Goal: Task Accomplishment & Management: Complete application form

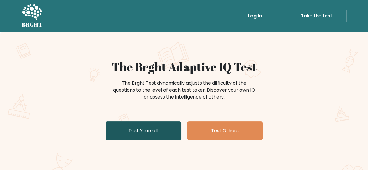
click at [148, 132] on link "Test Yourself" at bounding box center [144, 131] width 76 height 19
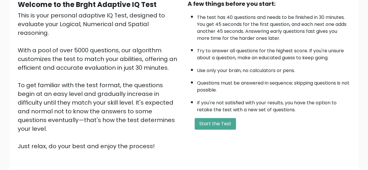
scroll to position [96, 0]
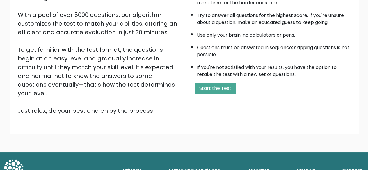
click at [241, 88] on form "Start the Test" at bounding box center [268, 89] width 163 height 12
click at [226, 88] on button "Start the Test" at bounding box center [214, 89] width 41 height 12
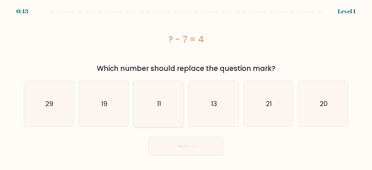
click at [167, 109] on icon "11" at bounding box center [159, 104] width 46 height 46
click at [186, 87] on input "c. 11" at bounding box center [186, 85] width 0 height 1
radio input "true"
click at [187, 145] on button "Next" at bounding box center [186, 146] width 76 height 19
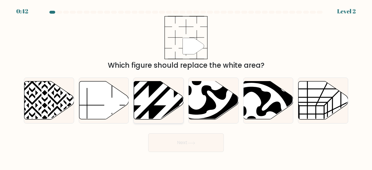
click at [160, 104] on icon at bounding box center [159, 100] width 50 height 38
click at [186, 87] on input "c." at bounding box center [186, 85] width 0 height 1
radio input "true"
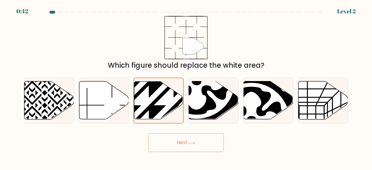
drag, startPoint x: 184, startPoint y: 149, endPoint x: 182, endPoint y: 146, distance: 3.6
click at [183, 149] on button "Next" at bounding box center [186, 142] width 76 height 19
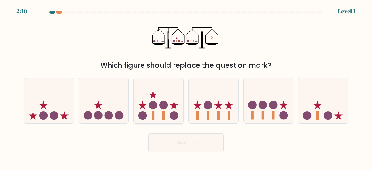
drag, startPoint x: 160, startPoint y: 102, endPoint x: 161, endPoint y: 109, distance: 6.7
click at [160, 103] on icon at bounding box center [159, 100] width 50 height 41
click at [186, 87] on input "c." at bounding box center [186, 85] width 0 height 1
radio input "true"
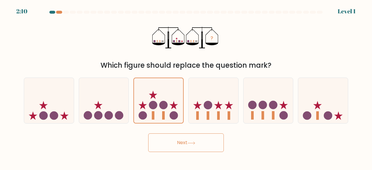
drag, startPoint x: 184, startPoint y: 147, endPoint x: 172, endPoint y: 126, distance: 23.9
click at [183, 146] on button "Next" at bounding box center [186, 142] width 76 height 19
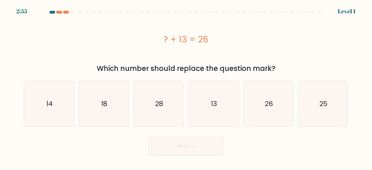
click at [161, 103] on text "28" at bounding box center [159, 104] width 8 height 10
click at [186, 87] on input "c. 28" at bounding box center [186, 85] width 0 height 1
radio input "true"
click at [182, 140] on button "Next" at bounding box center [186, 146] width 76 height 19
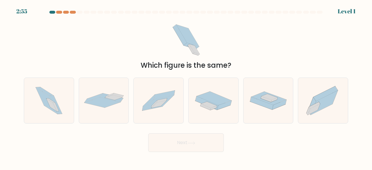
drag, startPoint x: 164, startPoint y: 106, endPoint x: 181, endPoint y: 141, distance: 39.4
click at [164, 106] on icon at bounding box center [159, 101] width 50 height 34
click at [186, 87] on input "c." at bounding box center [186, 85] width 0 height 1
radio input "true"
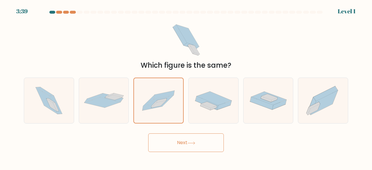
click at [182, 142] on button "Next" at bounding box center [186, 142] width 76 height 19
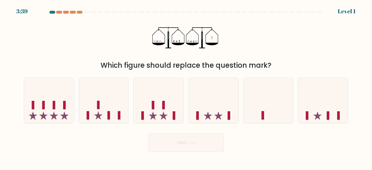
drag, startPoint x: 161, startPoint y: 107, endPoint x: 180, endPoint y: 139, distance: 37.4
click at [161, 108] on icon at bounding box center [159, 100] width 50 height 41
click at [186, 87] on input "c." at bounding box center [186, 85] width 0 height 1
radio input "true"
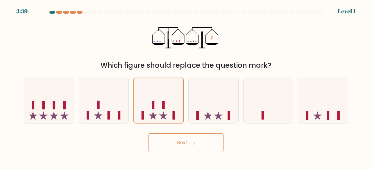
click at [182, 142] on button "Next" at bounding box center [186, 142] width 76 height 19
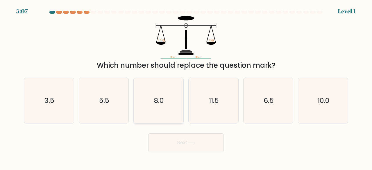
click at [160, 104] on text "8.0" at bounding box center [159, 101] width 10 height 10
click at [186, 87] on input "c. 8.0" at bounding box center [186, 85] width 0 height 1
radio input "true"
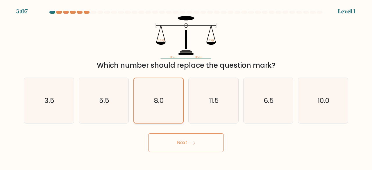
drag, startPoint x: 181, startPoint y: 142, endPoint x: 167, endPoint y: 115, distance: 30.2
click at [181, 141] on button "Next" at bounding box center [186, 142] width 76 height 19
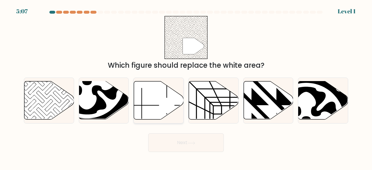
click at [159, 105] on icon at bounding box center [159, 100] width 50 height 38
click at [186, 87] on input "c." at bounding box center [186, 85] width 0 height 1
radio input "true"
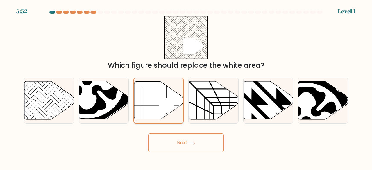
drag, startPoint x: 179, startPoint y: 138, endPoint x: 165, endPoint y: 114, distance: 27.5
click at [177, 135] on button "Next" at bounding box center [186, 142] width 76 height 19
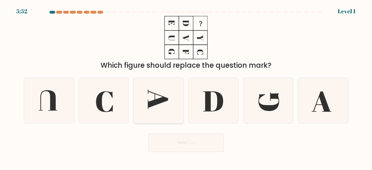
drag, startPoint x: 161, startPoint y: 107, endPoint x: 166, endPoint y: 117, distance: 10.5
click at [161, 108] on icon at bounding box center [159, 101] width 46 height 46
click at [186, 87] on input "c." at bounding box center [186, 85] width 0 height 1
radio input "true"
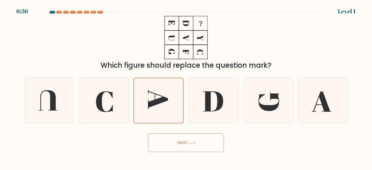
drag, startPoint x: 184, startPoint y: 142, endPoint x: 174, endPoint y: 128, distance: 18.0
click at [183, 142] on button "Next" at bounding box center [186, 142] width 76 height 19
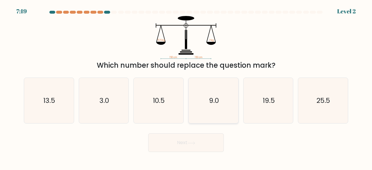
click at [208, 103] on icon "9.0" at bounding box center [214, 101] width 46 height 46
click at [186, 87] on input "d. 9.0" at bounding box center [186, 85] width 0 height 1
radio input "true"
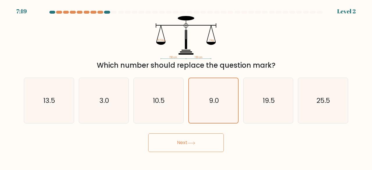
drag, startPoint x: 196, startPoint y: 139, endPoint x: 198, endPoint y: 125, distance: 14.7
click at [196, 139] on button "Next" at bounding box center [186, 142] width 76 height 19
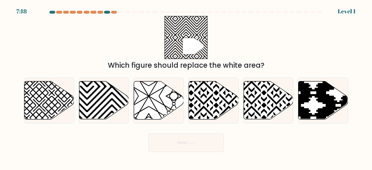
click at [199, 135] on button "Next" at bounding box center [186, 142] width 76 height 19
click at [204, 110] on icon at bounding box center [214, 100] width 50 height 38
click at [186, 87] on input "d." at bounding box center [186, 85] width 0 height 1
radio input "true"
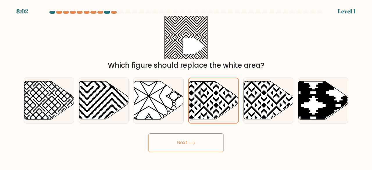
drag, startPoint x: 202, startPoint y: 144, endPoint x: 202, endPoint y: 135, distance: 9.9
click at [202, 144] on button "Next" at bounding box center [186, 142] width 76 height 19
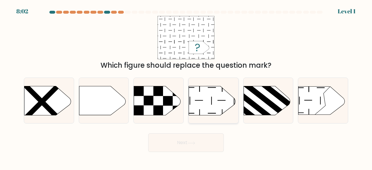
click at [212, 112] on icon at bounding box center [212, 100] width 47 height 29
click at [186, 87] on input "d." at bounding box center [186, 85] width 0 height 1
radio input "true"
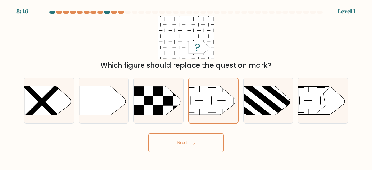
click at [203, 136] on button "Next" at bounding box center [186, 142] width 76 height 19
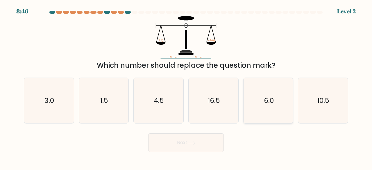
click at [248, 102] on icon "6.0" at bounding box center [269, 101] width 46 height 46
click at [186, 87] on input "e. 6.0" at bounding box center [186, 85] width 0 height 1
radio input "true"
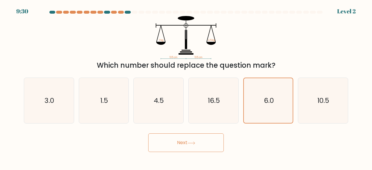
click at [199, 141] on button "Next" at bounding box center [186, 142] width 76 height 19
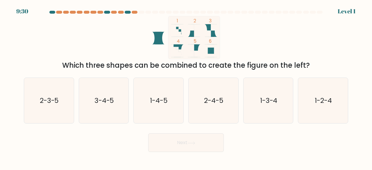
drag, startPoint x: 215, startPoint y: 106, endPoint x: 208, endPoint y: 137, distance: 32.3
click at [215, 108] on icon "2-4-5" at bounding box center [214, 101] width 46 height 46
click at [186, 87] on input "d. 2-4-5" at bounding box center [186, 85] width 0 height 1
radio input "true"
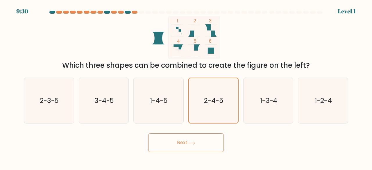
drag, startPoint x: 207, startPoint y: 140, endPoint x: 203, endPoint y: 137, distance: 4.6
click at [207, 140] on button "Next" at bounding box center [186, 142] width 76 height 19
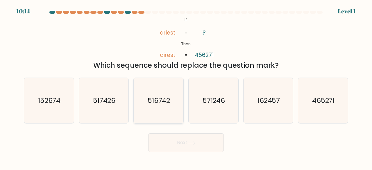
click at [167, 106] on icon "516742" at bounding box center [159, 101] width 46 height 46
click at [186, 87] on input "c. 516742" at bounding box center [186, 85] width 0 height 1
radio input "true"
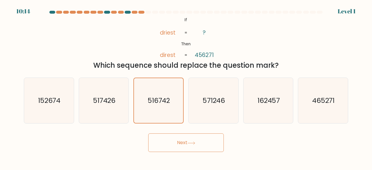
click at [189, 142] on icon at bounding box center [191, 143] width 8 height 3
click at [125, 107] on icon "517426" at bounding box center [104, 101] width 46 height 46
click at [186, 87] on input "b. 517426" at bounding box center [186, 85] width 0 height 1
radio input "true"
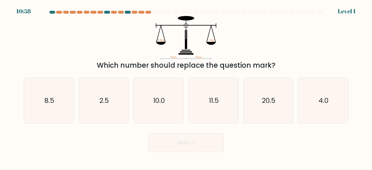
drag, startPoint x: 178, startPoint y: 145, endPoint x: 171, endPoint y: 139, distance: 9.7
click at [178, 145] on button "Next" at bounding box center [186, 142] width 76 height 19
click at [123, 115] on icon "2.5" at bounding box center [104, 101] width 46 height 46
click at [186, 87] on input "b. 2.5" at bounding box center [186, 85] width 0 height 1
radio input "true"
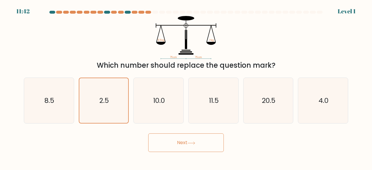
drag, startPoint x: 179, startPoint y: 147, endPoint x: 160, endPoint y: 134, distance: 23.1
click at [179, 147] on button "Next" at bounding box center [186, 142] width 76 height 19
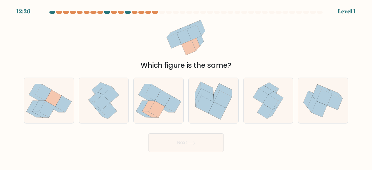
drag, startPoint x: 152, startPoint y: 111, endPoint x: 165, endPoint y: 137, distance: 29.9
click at [152, 112] on icon at bounding box center [157, 109] width 16 height 17
click at [186, 87] on input "c." at bounding box center [186, 85] width 0 height 1
radio input "true"
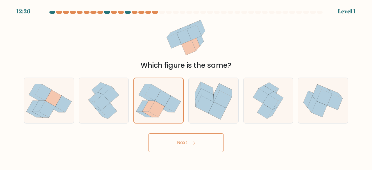
click at [171, 144] on button "Next" at bounding box center [186, 142] width 76 height 19
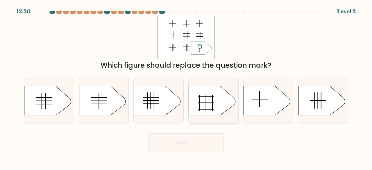
drag, startPoint x: 177, startPoint y: 128, endPoint x: 201, endPoint y: 114, distance: 28.0
click at [201, 112] on icon at bounding box center [212, 100] width 47 height 29
click at [186, 87] on input "d." at bounding box center [186, 85] width 0 height 1
radio input "true"
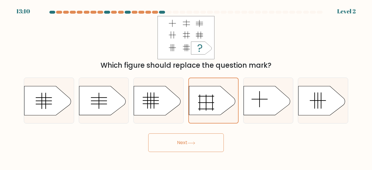
click at [198, 132] on div "Next" at bounding box center [185, 142] width 331 height 22
click at [188, 142] on button "Next" at bounding box center [186, 142] width 76 height 19
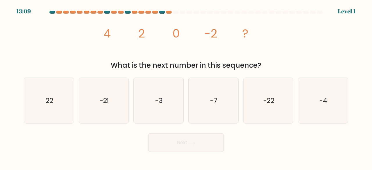
drag, startPoint x: 174, startPoint y: 124, endPoint x: 180, endPoint y: 135, distance: 12.5
click at [165, 113] on icon "-3" at bounding box center [159, 101] width 46 height 46
click at [186, 87] on input "c. -3" at bounding box center [186, 85] width 0 height 1
radio input "true"
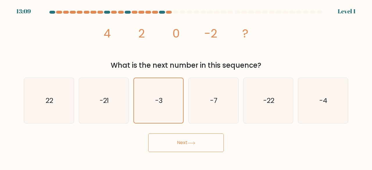
drag, startPoint x: 187, startPoint y: 145, endPoint x: 190, endPoint y: 126, distance: 19.4
click at [187, 145] on button "Next" at bounding box center [186, 142] width 76 height 19
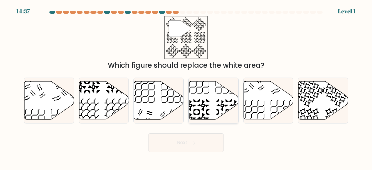
drag, startPoint x: 202, startPoint y: 110, endPoint x: 199, endPoint y: 123, distance: 13.4
click at [201, 117] on icon at bounding box center [214, 100] width 50 height 38
click at [186, 87] on input "d." at bounding box center [186, 85] width 0 height 1
radio input "true"
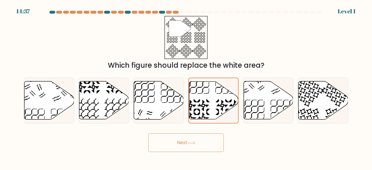
drag, startPoint x: 188, startPoint y: 143, endPoint x: 178, endPoint y: 135, distance: 12.6
click at [187, 143] on button "Next" at bounding box center [186, 142] width 76 height 19
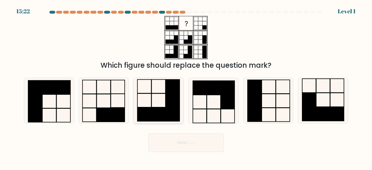
click at [162, 110] on rect at bounding box center [159, 115] width 14 height 14
click at [186, 87] on input "c." at bounding box center [186, 85] width 0 height 1
radio input "true"
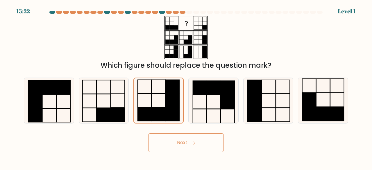
drag, startPoint x: 187, startPoint y: 142, endPoint x: 189, endPoint y: 128, distance: 14.3
click at [187, 142] on button "Next" at bounding box center [186, 142] width 76 height 19
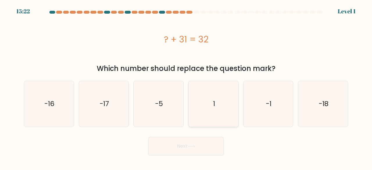
click at [201, 108] on icon "1" at bounding box center [214, 104] width 46 height 46
click at [186, 87] on input "d. 1" at bounding box center [186, 85] width 0 height 1
radio input "true"
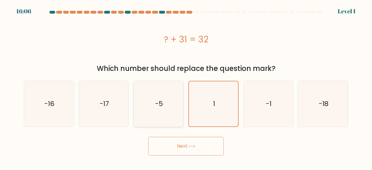
drag, startPoint x: 181, startPoint y: 146, endPoint x: 165, endPoint y: 122, distance: 29.1
click at [181, 146] on button "Next" at bounding box center [186, 146] width 76 height 19
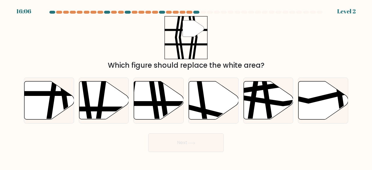
click at [158, 111] on icon at bounding box center [153, 122] width 7 height 100
click at [186, 87] on input "c." at bounding box center [186, 85] width 0 height 1
radio input "true"
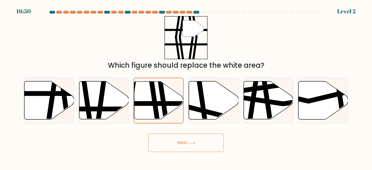
drag, startPoint x: 181, startPoint y: 149, endPoint x: 180, endPoint y: 131, distance: 18.1
click at [181, 149] on button "Next" at bounding box center [186, 142] width 76 height 19
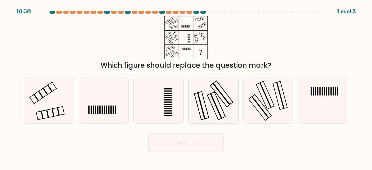
drag, startPoint x: 196, startPoint y: 108, endPoint x: 196, endPoint y: 120, distance: 11.3
click at [196, 111] on icon at bounding box center [214, 101] width 46 height 46
click at [186, 87] on input "d." at bounding box center [186, 85] width 0 height 1
radio input "true"
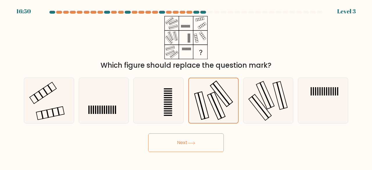
drag, startPoint x: 188, startPoint y: 146, endPoint x: 184, endPoint y: 144, distance: 4.0
click at [187, 146] on button "Next" at bounding box center [186, 142] width 76 height 19
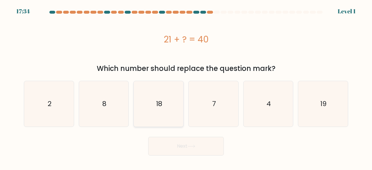
drag, startPoint x: 180, startPoint y: 139, endPoint x: 166, endPoint y: 122, distance: 22.1
click at [160, 110] on icon "18" at bounding box center [159, 104] width 46 height 46
click at [186, 87] on input "c. 18" at bounding box center [186, 85] width 0 height 1
radio input "true"
drag, startPoint x: 180, startPoint y: 143, endPoint x: 180, endPoint y: 126, distance: 16.3
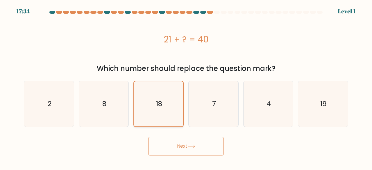
click at [179, 143] on button "Next" at bounding box center [186, 146] width 76 height 19
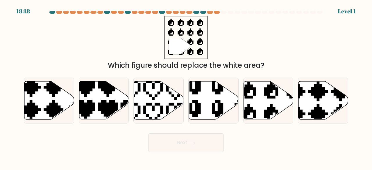
drag, startPoint x: 187, startPoint y: 144, endPoint x: 183, endPoint y: 141, distance: 5.0
click at [187, 144] on button "Next" at bounding box center [186, 142] width 76 height 19
click at [163, 115] on icon at bounding box center [159, 100] width 50 height 38
click at [186, 87] on input "c." at bounding box center [186, 85] width 0 height 1
radio input "true"
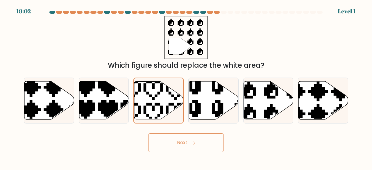
click at [183, 141] on button "Next" at bounding box center [186, 142] width 76 height 19
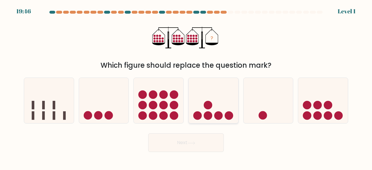
drag, startPoint x: 216, startPoint y: 104, endPoint x: 211, endPoint y: 120, distance: 17.2
click at [215, 105] on icon at bounding box center [214, 100] width 50 height 41
click at [186, 87] on input "d." at bounding box center [186, 85] width 0 height 1
radio input "true"
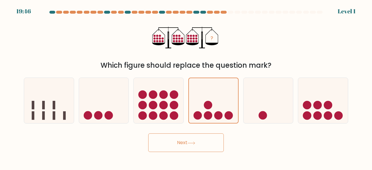
click at [198, 140] on button "Next" at bounding box center [186, 142] width 76 height 19
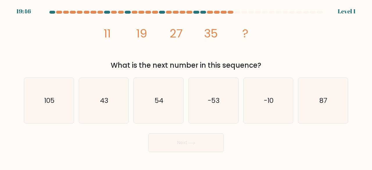
click at [176, 110] on icon "54" at bounding box center [159, 101] width 46 height 46
click at [186, 87] on input "c. 54" at bounding box center [186, 85] width 0 height 1
radio input "true"
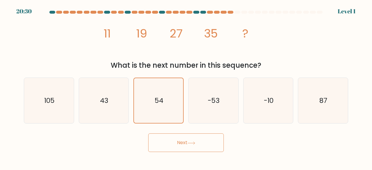
drag
click at [197, 147] on button "Next" at bounding box center [186, 142] width 76 height 19
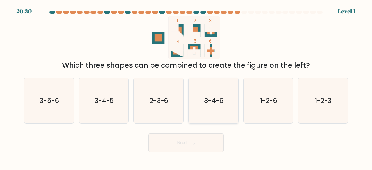
click at [205, 111] on icon "3-4-6" at bounding box center [214, 101] width 46 height 46
click at [186, 87] on input "d. 3-4-6" at bounding box center [186, 85] width 0 height 1
radio input "true"
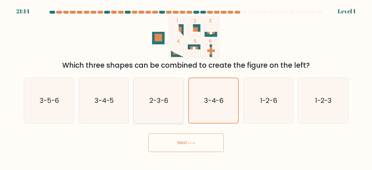
click at [187, 144] on button "Next" at bounding box center [186, 142] width 76 height 19
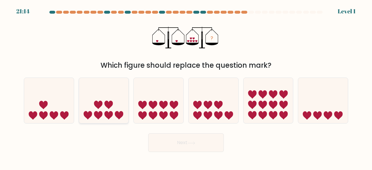
click at [126, 106] on icon at bounding box center [104, 100] width 50 height 41
click at [186, 87] on input "b." at bounding box center [186, 85] width 0 height 1
radio input "true"
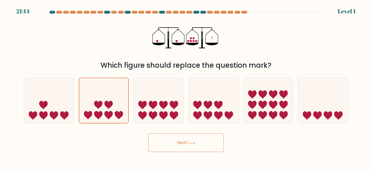
click at [162, 133] on div "Next" at bounding box center [185, 142] width 331 height 22
click at [169, 138] on button "Next" at bounding box center [186, 142] width 76 height 19
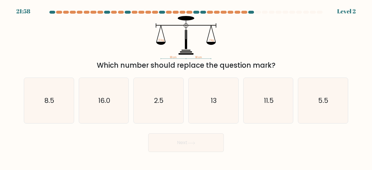
click at [156, 115] on icon "2.5" at bounding box center [159, 101] width 46 height 46
click at [186, 87] on input "c. 2.5" at bounding box center [186, 85] width 0 height 1
radio input "true"
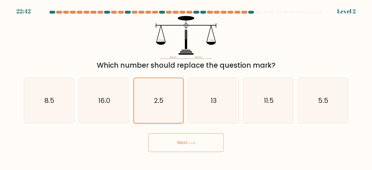
click at [176, 144] on button "Next" at bounding box center [186, 142] width 76 height 19
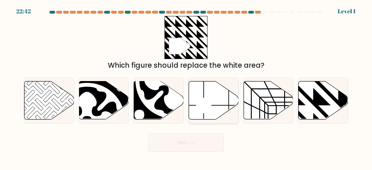
click at [190, 114] on icon at bounding box center [214, 100] width 50 height 38
click at [186, 87] on input "d." at bounding box center [186, 85] width 0 height 1
radio input "true"
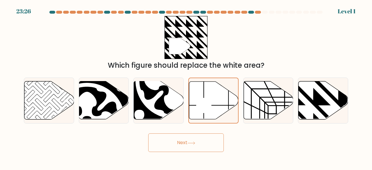
click at [187, 143] on button "Next" at bounding box center [186, 142] width 76 height 19
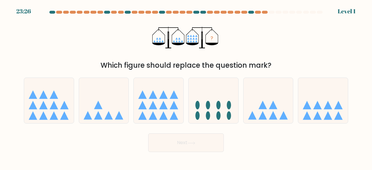
click at [229, 109] on ellipse at bounding box center [229, 105] width 4 height 8
click at [186, 87] on input "d." at bounding box center [186, 85] width 0 height 1
radio input "true"
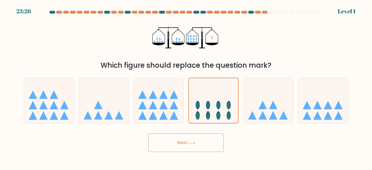
click at [191, 138] on button "Next" at bounding box center [186, 142] width 76 height 19
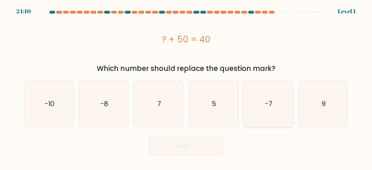
click at [267, 108] on text "-7" at bounding box center [268, 104] width 7 height 10
click at [186, 87] on input "e. -7" at bounding box center [186, 85] width 0 height 1
radio input "true"
click at [204, 146] on button "Next" at bounding box center [186, 146] width 76 height 19
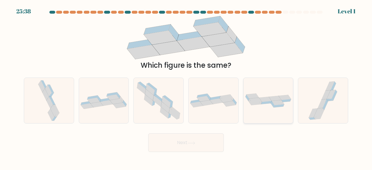
click at [295, 108] on div "a. b. c." at bounding box center [186, 98] width 329 height 51
click at [195, 143] on icon at bounding box center [191, 143] width 7 height 3
click at [195, 111] on div at bounding box center [213, 101] width 50 height 46
click at [186, 87] on input "d." at bounding box center [186, 85] width 0 height 1
radio input "true"
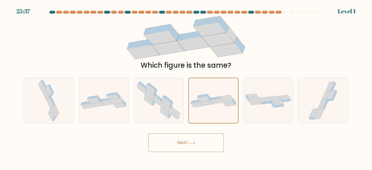
click at [195, 147] on button "Next" at bounding box center [186, 142] width 76 height 19
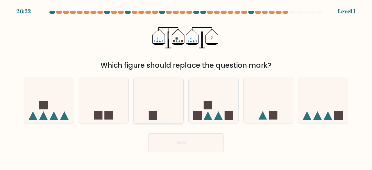
click at [162, 104] on icon at bounding box center [159, 100] width 50 height 41
click at [186, 87] on input "c." at bounding box center [186, 85] width 0 height 1
radio input "true"
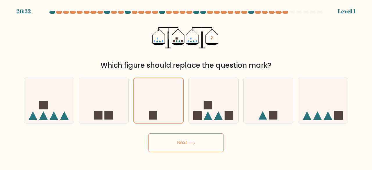
click at [182, 142] on button "Next" at bounding box center [186, 142] width 76 height 19
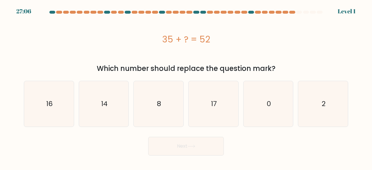
click at [186, 117] on div "a. 16 b. 14 c." at bounding box center [186, 101] width 329 height 51
click at [191, 147] on icon at bounding box center [191, 146] width 8 height 3
click at [160, 119] on icon "8" at bounding box center [159, 104] width 46 height 46
click at [192, 149] on button "Next" at bounding box center [186, 146] width 76 height 19
click at [184, 121] on div "c. 8" at bounding box center [158, 104] width 55 height 46
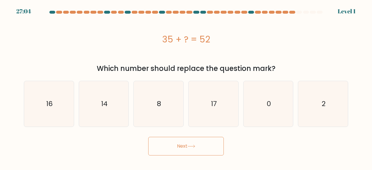
click at [187, 147] on button "Next" at bounding box center [186, 146] width 76 height 19
click at [197, 118] on icon "17" at bounding box center [214, 104] width 46 height 46
click at [186, 87] on input "d. 17" at bounding box center [186, 85] width 0 height 1
radio input "true"
click at [195, 146] on icon at bounding box center [191, 146] width 7 height 3
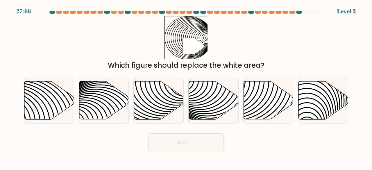
click at [166, 116] on icon at bounding box center [159, 100] width 50 height 39
click at [186, 87] on input "c." at bounding box center [186, 85] width 0 height 1
radio input "true"
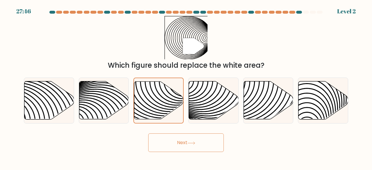
click at [193, 151] on button "Next" at bounding box center [186, 142] width 76 height 19
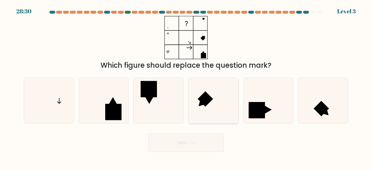
click at [212, 114] on icon at bounding box center [214, 101] width 46 height 46
click at [186, 87] on input "d." at bounding box center [186, 85] width 0 height 1
radio input "true"
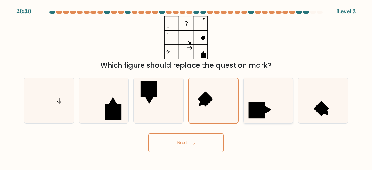
click at [255, 116] on rect at bounding box center [257, 110] width 16 height 16
click at [186, 87] on input "e." at bounding box center [186, 85] width 0 height 1
radio input "true"
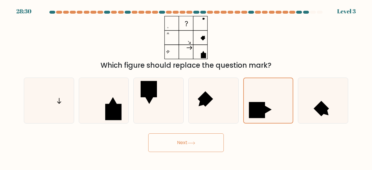
click at [212, 144] on button "Next" at bounding box center [186, 142] width 76 height 19
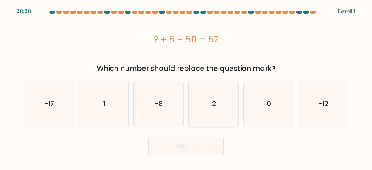
click at [207, 113] on icon "2" at bounding box center [214, 104] width 46 height 46
click at [186, 87] on input "d. 2" at bounding box center [186, 85] width 0 height 1
radio input "true"
click at [169, 121] on icon "-8" at bounding box center [159, 104] width 46 height 46
click at [186, 87] on input "c. -8" at bounding box center [186, 85] width 0 height 1
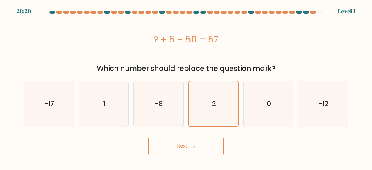
radio input "true"
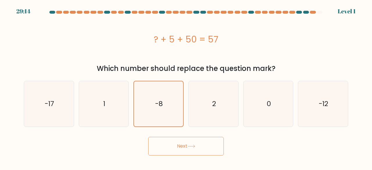
click at [186, 146] on button "Next" at bounding box center [186, 146] width 76 height 19
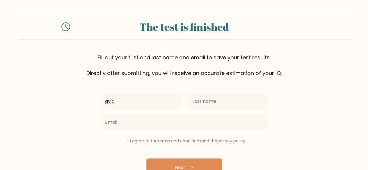
type input "gyjtj"
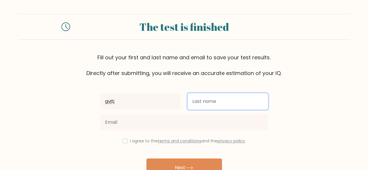
click at [210, 102] on input "text" at bounding box center [227, 101] width 80 height 16
type input "tyjtjtj"
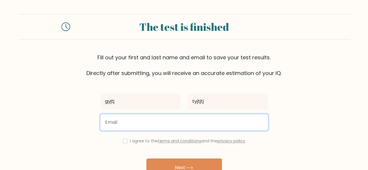
click at [173, 121] on input "email" at bounding box center [183, 122] width 167 height 16
paste input "vayij20782@ishense.com"
type input "vayij20782@ishense.com"
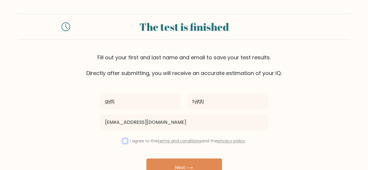
click at [123, 141] on input "checkbox" at bounding box center [125, 141] width 5 height 5
checkbox input "true"
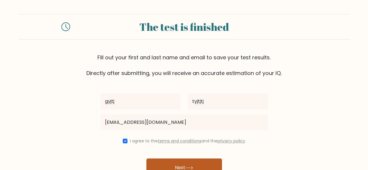
drag, startPoint x: 170, startPoint y: 164, endPoint x: 167, endPoint y: 161, distance: 4.7
click at [170, 164] on button "Next" at bounding box center [184, 167] width 76 height 19
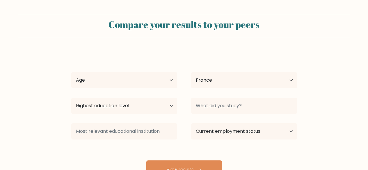
select select "FR"
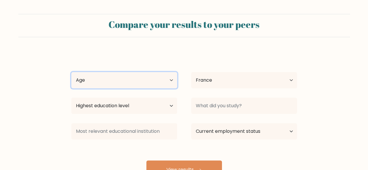
click at [135, 83] on select "Age Under 18 years old 18-24 years old 25-34 years old 35-44 years old 45-54 ye…" at bounding box center [124, 80] width 106 height 16
select select "18_24"
click at [71, 72] on select "Age Under 18 years old 18-24 years old 25-34 years old 35-44 years old 45-54 ye…" at bounding box center [124, 80] width 106 height 16
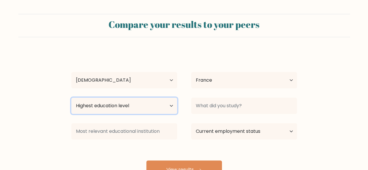
click at [136, 110] on select "Highest education level No schooling Primary Lower Secondary Upper Secondary Oc…" at bounding box center [124, 106] width 106 height 16
select select "masters_degree"
click at [71, 98] on select "Highest education level No schooling Primary Lower Secondary Upper Secondary Oc…" at bounding box center [124, 106] width 106 height 16
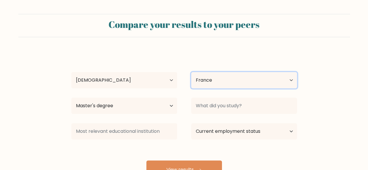
click at [243, 84] on select "Country Afghanistan Albania Algeria American Samoa Andorra Angola Anguilla Anta…" at bounding box center [244, 80] width 106 height 16
click at [191, 72] on select "Country Afghanistan Albania Algeria American Samoa Andorra Angola Anguilla Anta…" at bounding box center [244, 80] width 106 height 16
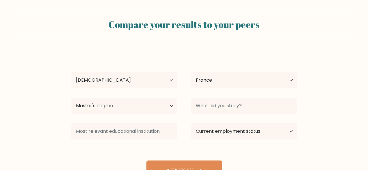
click at [233, 92] on div "gyjtj tyjtjtj Age Under 18 years old 18-24 years old 25-34 years old 35-44 year…" at bounding box center [184, 115] width 233 height 128
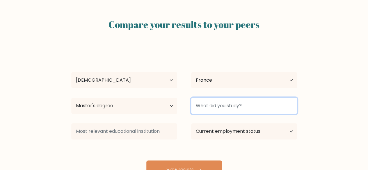
click at [235, 101] on input at bounding box center [244, 106] width 106 height 16
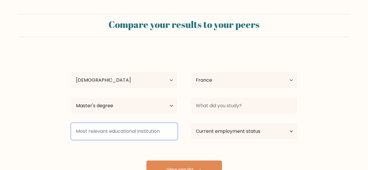
click at [162, 130] on input at bounding box center [124, 131] width 106 height 16
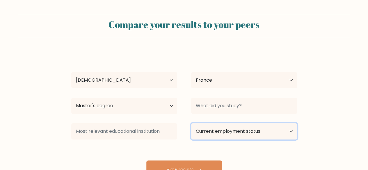
drag, startPoint x: 210, startPoint y: 129, endPoint x: 210, endPoint y: 123, distance: 5.6
click at [210, 129] on select "Current employment status Employed Student Retired Other / prefer not to answer" at bounding box center [244, 131] width 106 height 16
click at [191, 123] on select "Current employment status Employed Student Retired Other / prefer not to answer" at bounding box center [244, 131] width 106 height 16
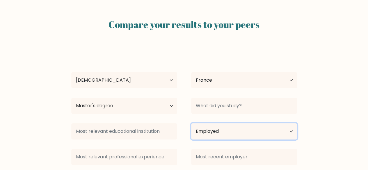
click at [221, 129] on select "Current employment status Employed Student Retired Other / prefer not to answer" at bounding box center [244, 131] width 106 height 16
select select "student"
click at [191, 123] on select "Current employment status Employed Student Retired Other / prefer not to answer" at bounding box center [244, 131] width 106 height 16
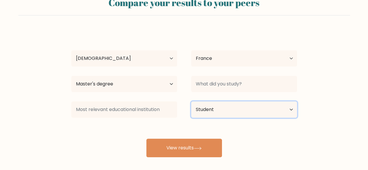
scroll to position [50, 0]
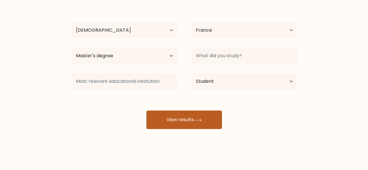
click at [187, 122] on button "View results" at bounding box center [184, 119] width 76 height 19
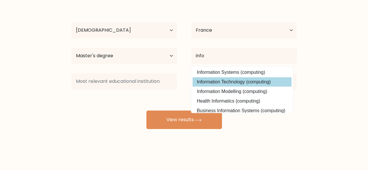
click at [233, 82] on option "Information Technology (computing)" at bounding box center [241, 81] width 99 height 9
type input "Information Technology"
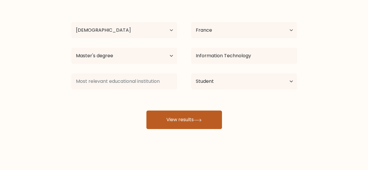
click at [176, 124] on button "View results" at bounding box center [184, 119] width 76 height 19
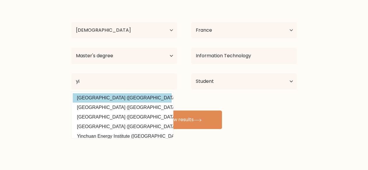
click at [123, 101] on option "Yingkou Institute of Technology (China)" at bounding box center [122, 97] width 99 height 9
type input "Yingkou Institute of Technology"
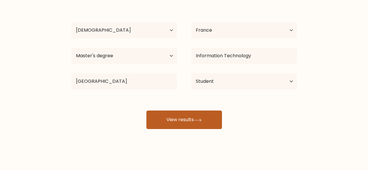
click at [174, 126] on button "View results" at bounding box center [184, 119] width 76 height 19
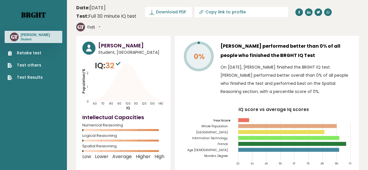
click at [30, 12] on link "Brght" at bounding box center [33, 14] width 24 height 9
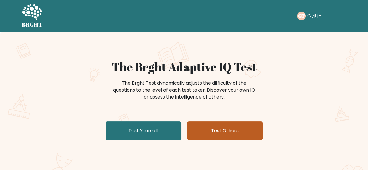
click at [216, 125] on link "Test Others" at bounding box center [225, 131] width 76 height 19
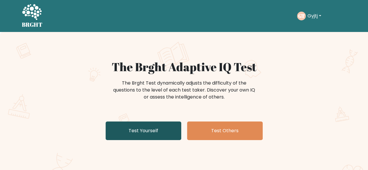
click at [129, 129] on link "Test Yourself" at bounding box center [144, 131] width 76 height 19
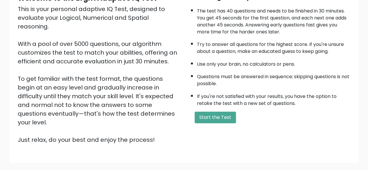
scroll to position [96, 0]
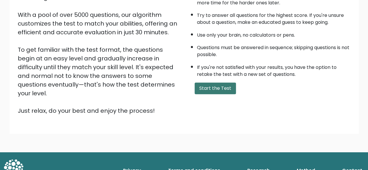
click at [223, 90] on button "Start the Test" at bounding box center [214, 89] width 41 height 12
